Goal: Task Accomplishment & Management: Manage account settings

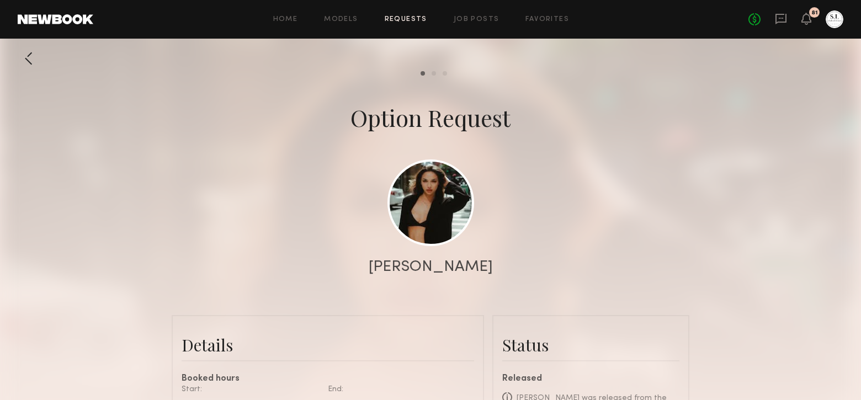
drag, startPoint x: 0, startPoint y: 0, endPoint x: 419, endPoint y: 22, distance: 419.4
click at [419, 22] on link "Requests" at bounding box center [406, 19] width 42 height 7
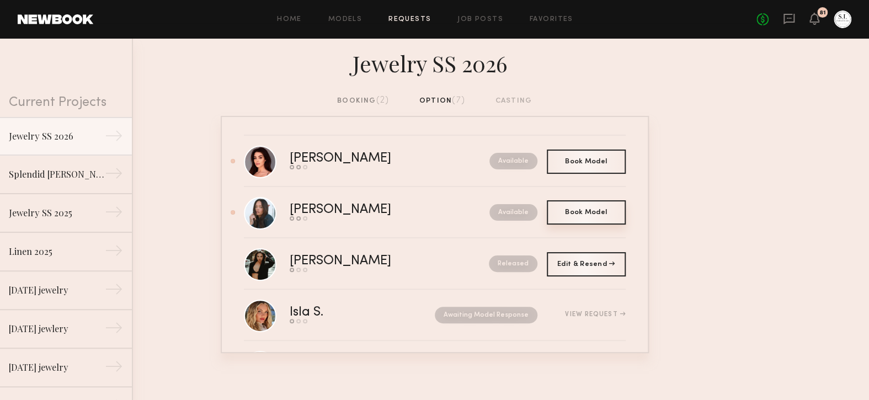
click at [560, 217] on div "Book Model Book" at bounding box center [586, 212] width 79 height 24
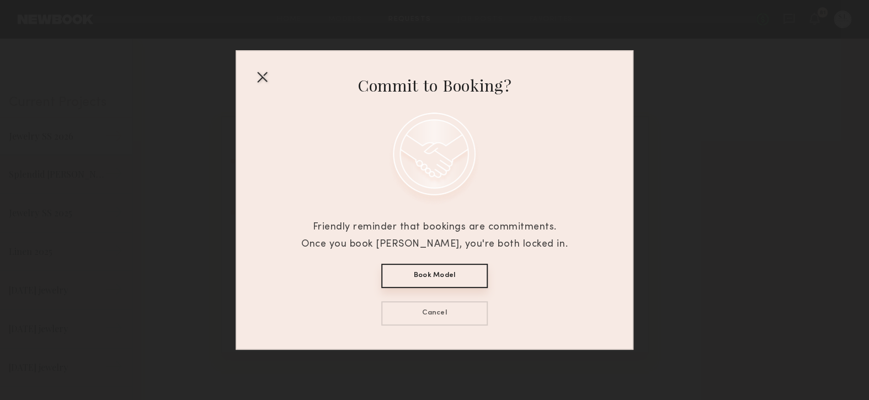
click at [424, 307] on button "Cancel" at bounding box center [434, 313] width 106 height 24
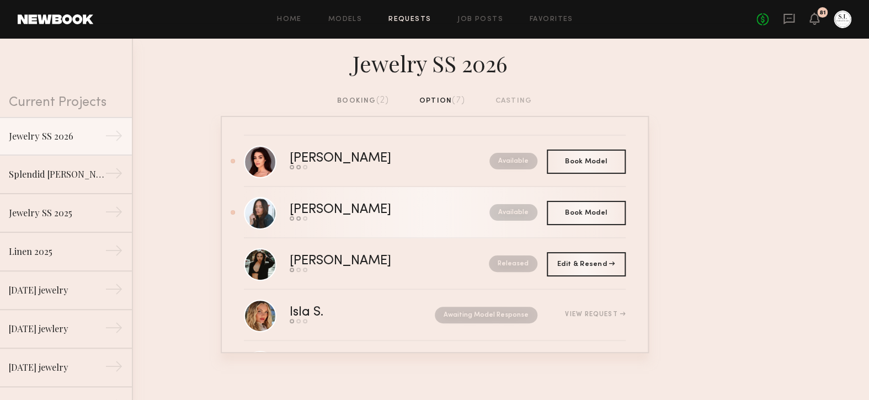
click at [505, 214] on nb-request-status "Available" at bounding box center [513, 212] width 48 height 17
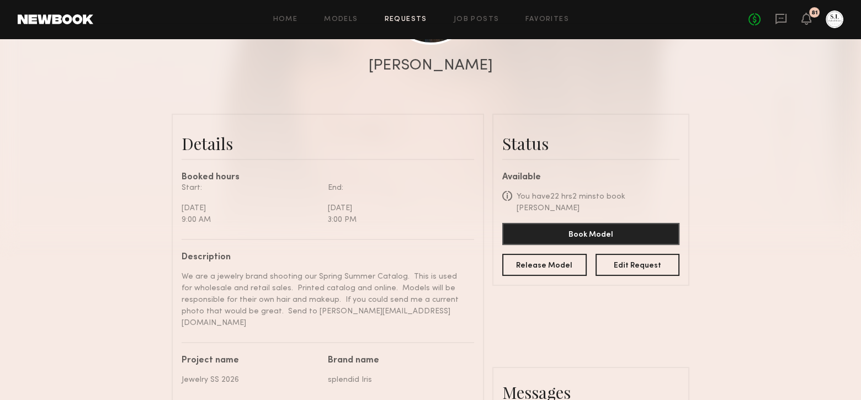
scroll to position [221, 0]
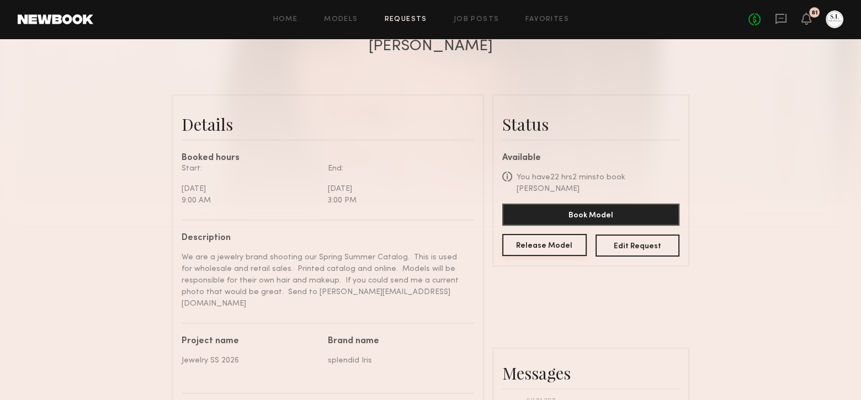
click at [526, 237] on button "Release Model" at bounding box center [544, 245] width 84 height 22
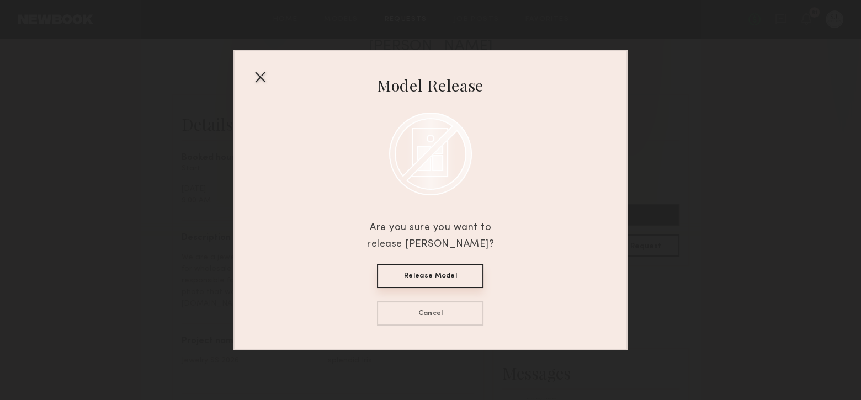
click at [463, 275] on button "Release Model" at bounding box center [430, 276] width 106 height 24
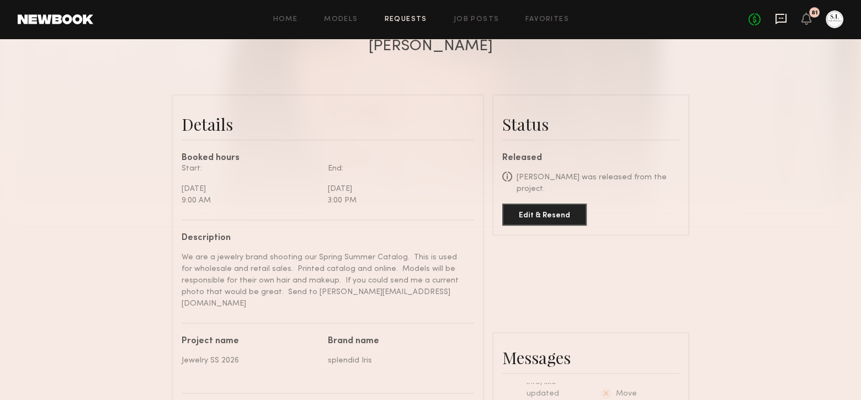
click at [784, 20] on icon at bounding box center [781, 19] width 12 height 12
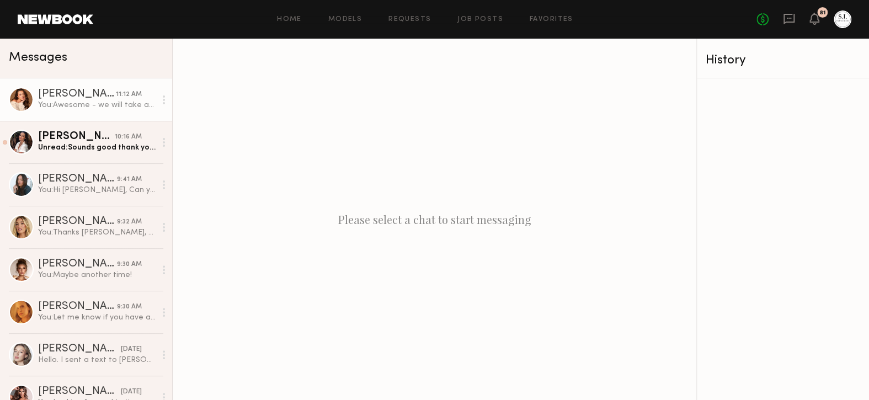
click at [95, 100] on div "[PERSON_NAME]" at bounding box center [77, 94] width 78 height 11
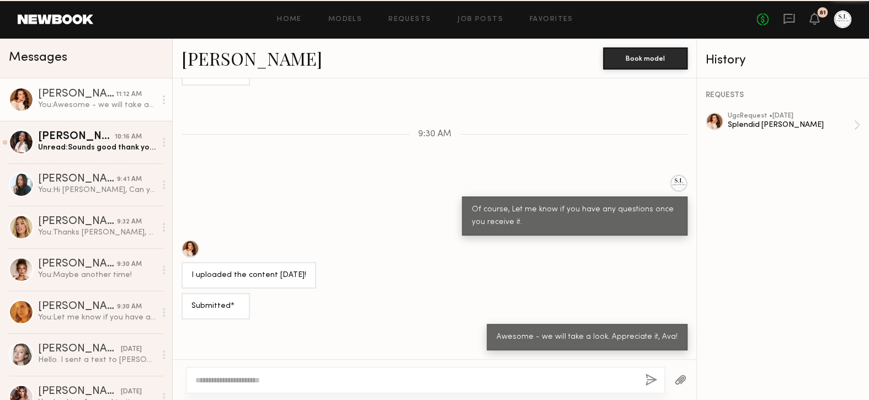
scroll to position [674, 0]
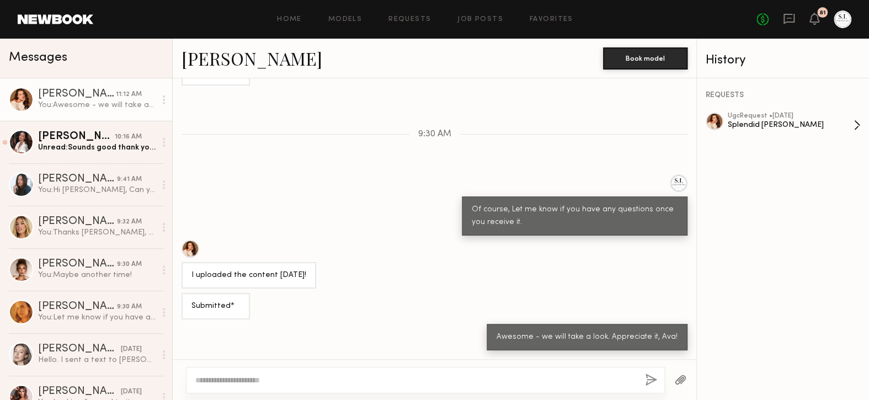
click at [755, 119] on div "ugc Request • [DATE]" at bounding box center [791, 116] width 126 height 7
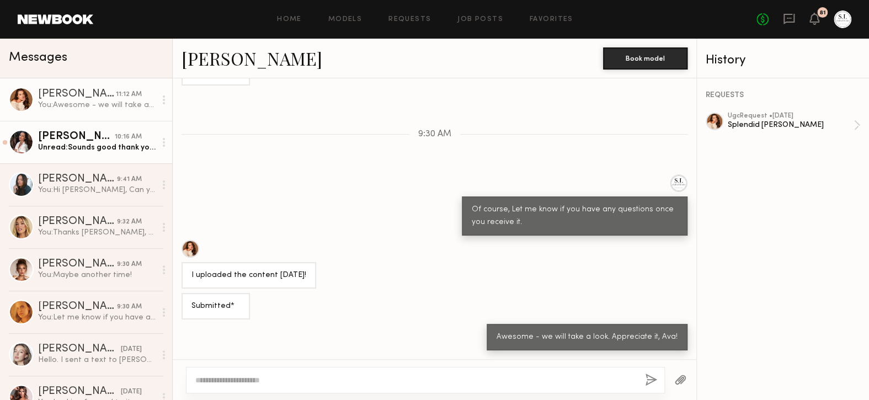
click at [50, 145] on div "Unread: Sounds good thank you!" at bounding box center [97, 147] width 118 height 10
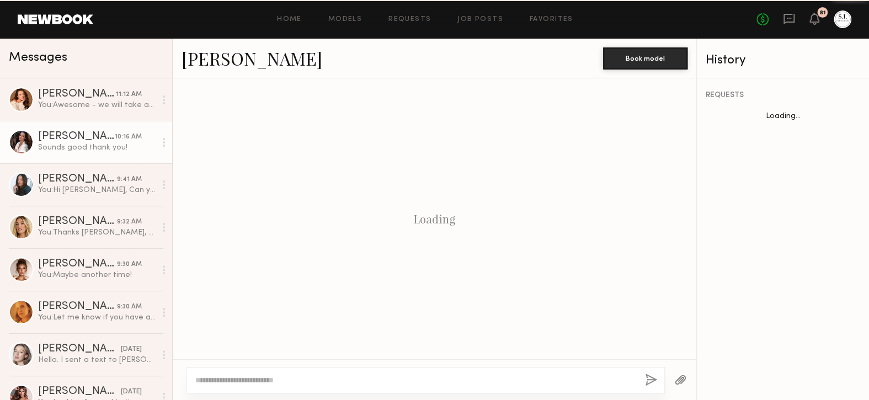
scroll to position [1271, 0]
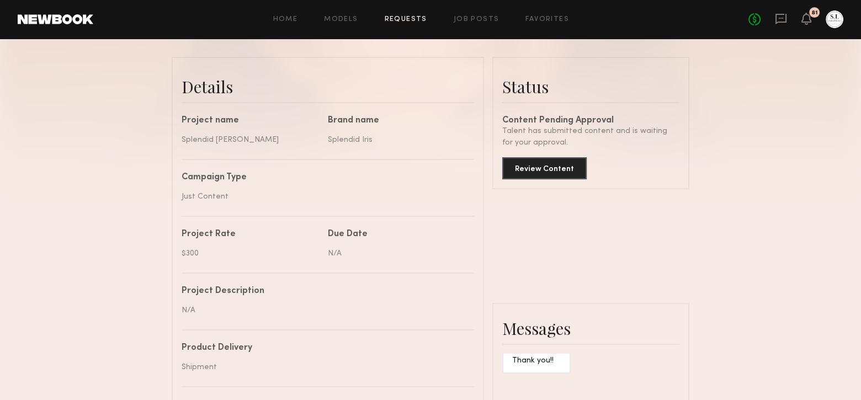
scroll to position [276, 0]
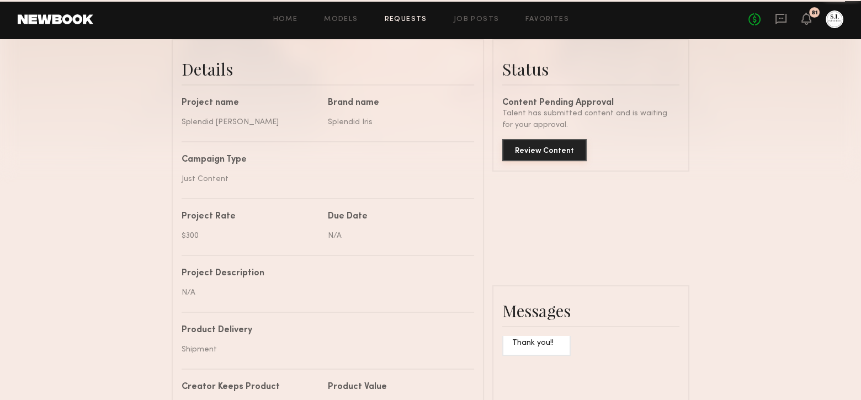
click at [557, 156] on button "Review Content" at bounding box center [544, 150] width 84 height 22
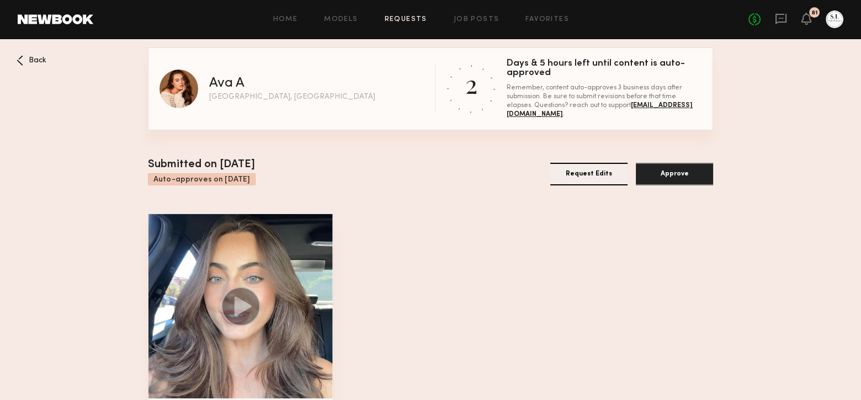
click at [235, 313] on icon at bounding box center [243, 305] width 17 height 19
